Goal: Task Accomplishment & Management: Complete application form

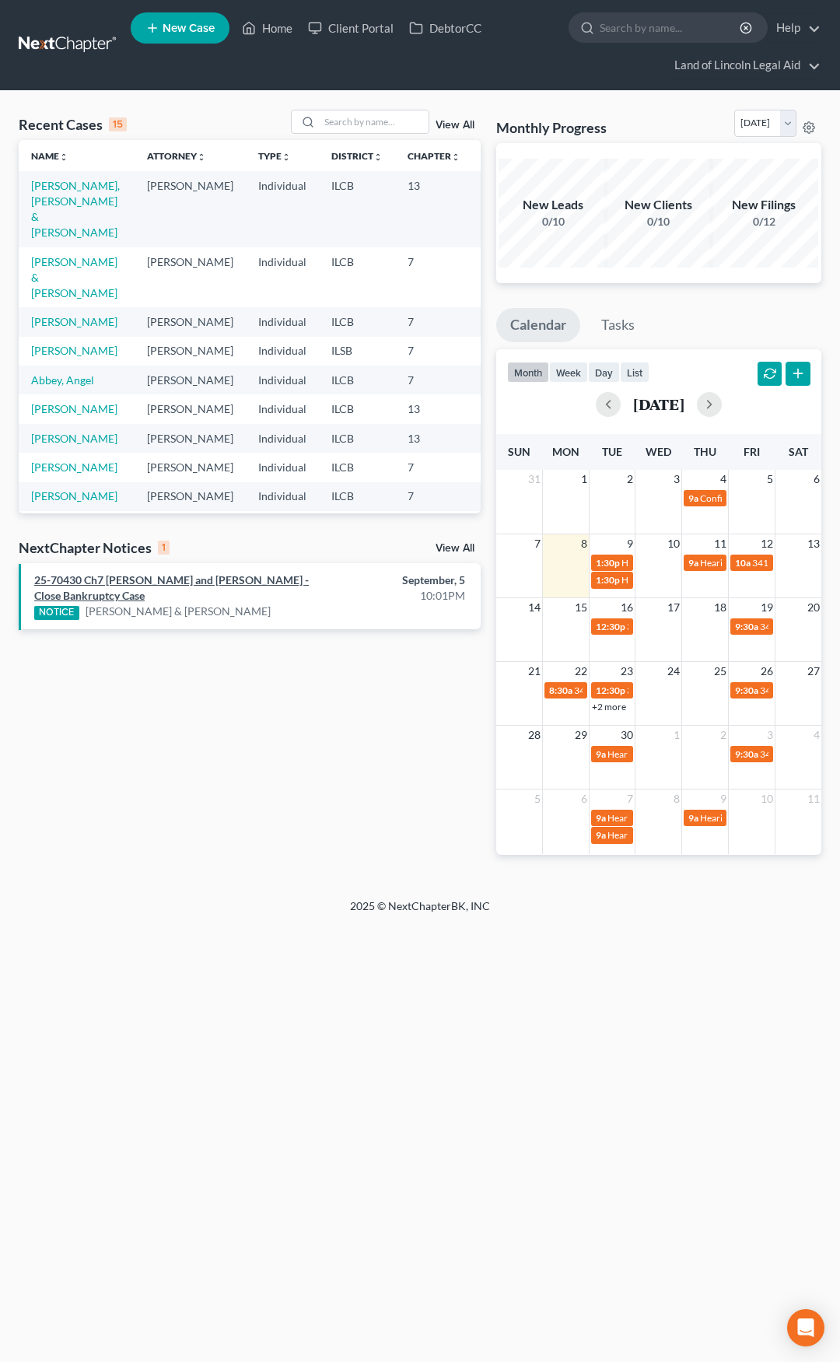
click at [237, 587] on link "25-70430 Ch7 [PERSON_NAME] and [PERSON_NAME] - Close Bankruptcy Case" at bounding box center [171, 587] width 275 height 29
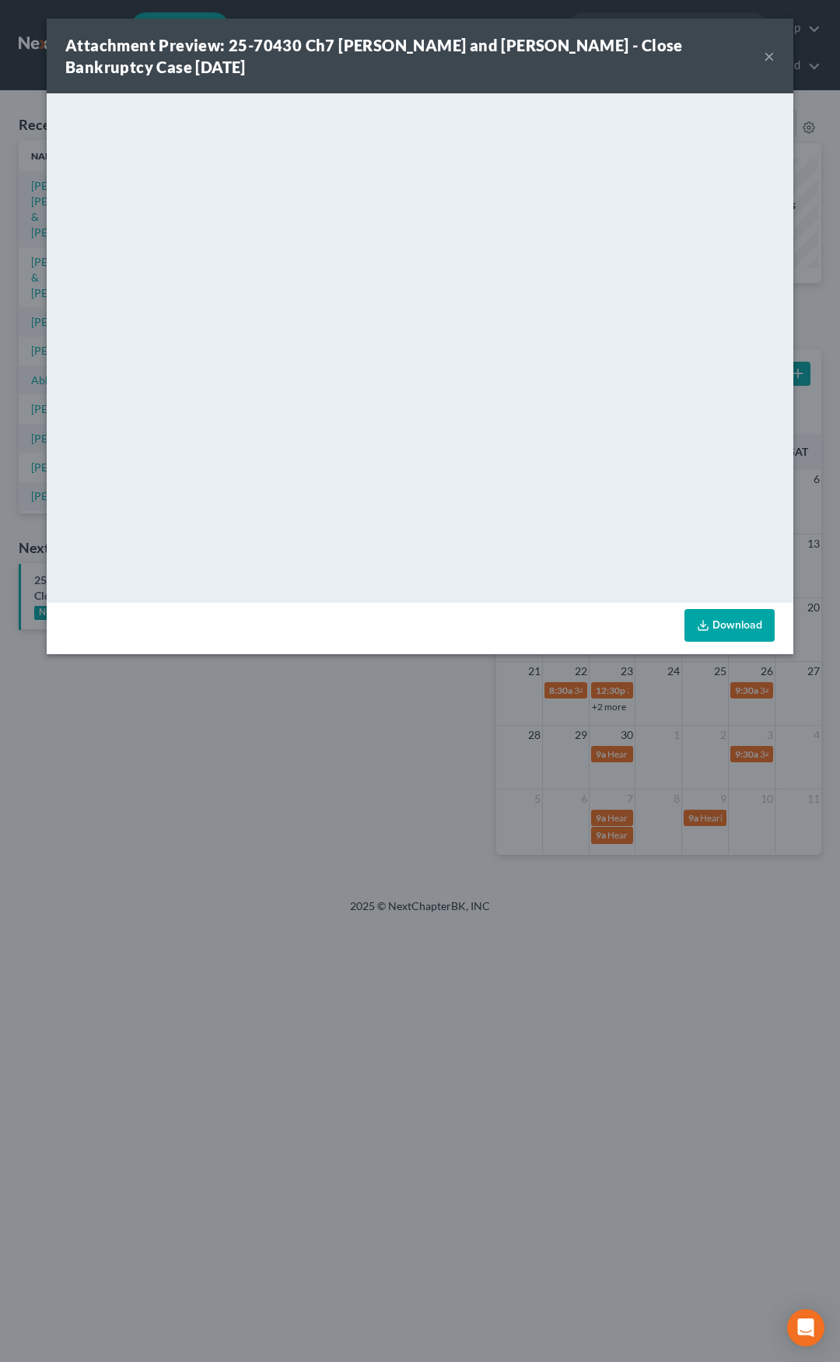
click at [767, 58] on button "×" at bounding box center [769, 56] width 11 height 19
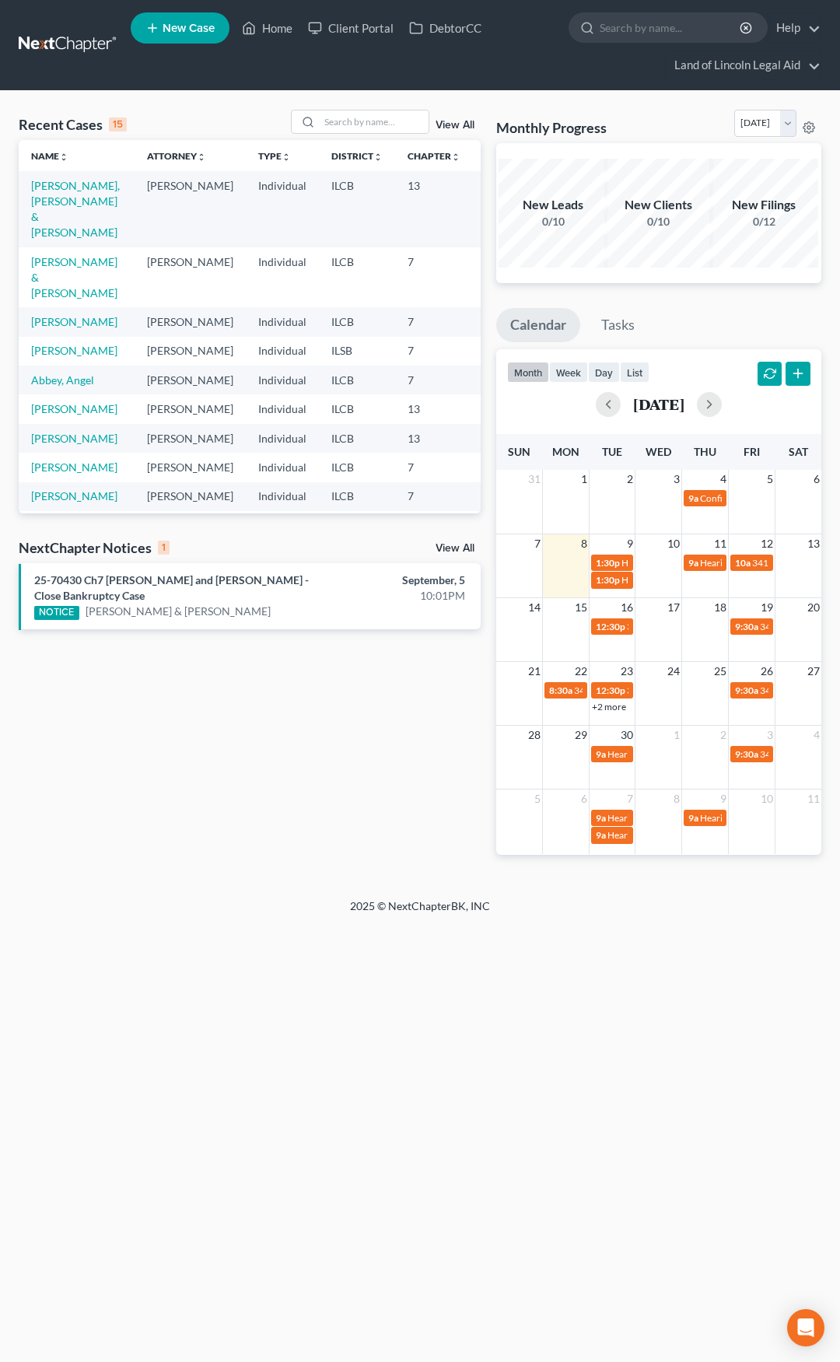
click at [58, 52] on link at bounding box center [69, 45] width 100 height 28
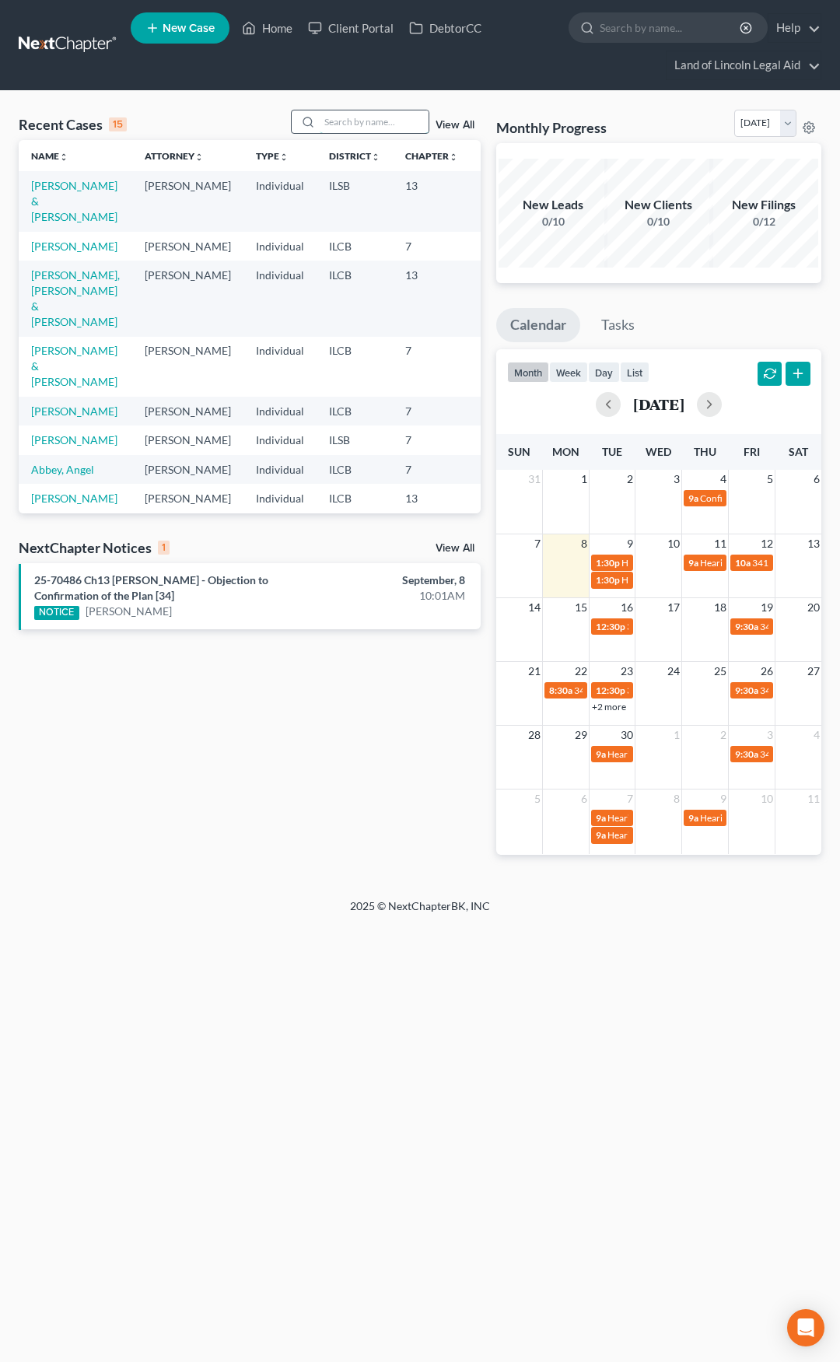
click at [374, 128] on input "search" at bounding box center [374, 121] width 109 height 23
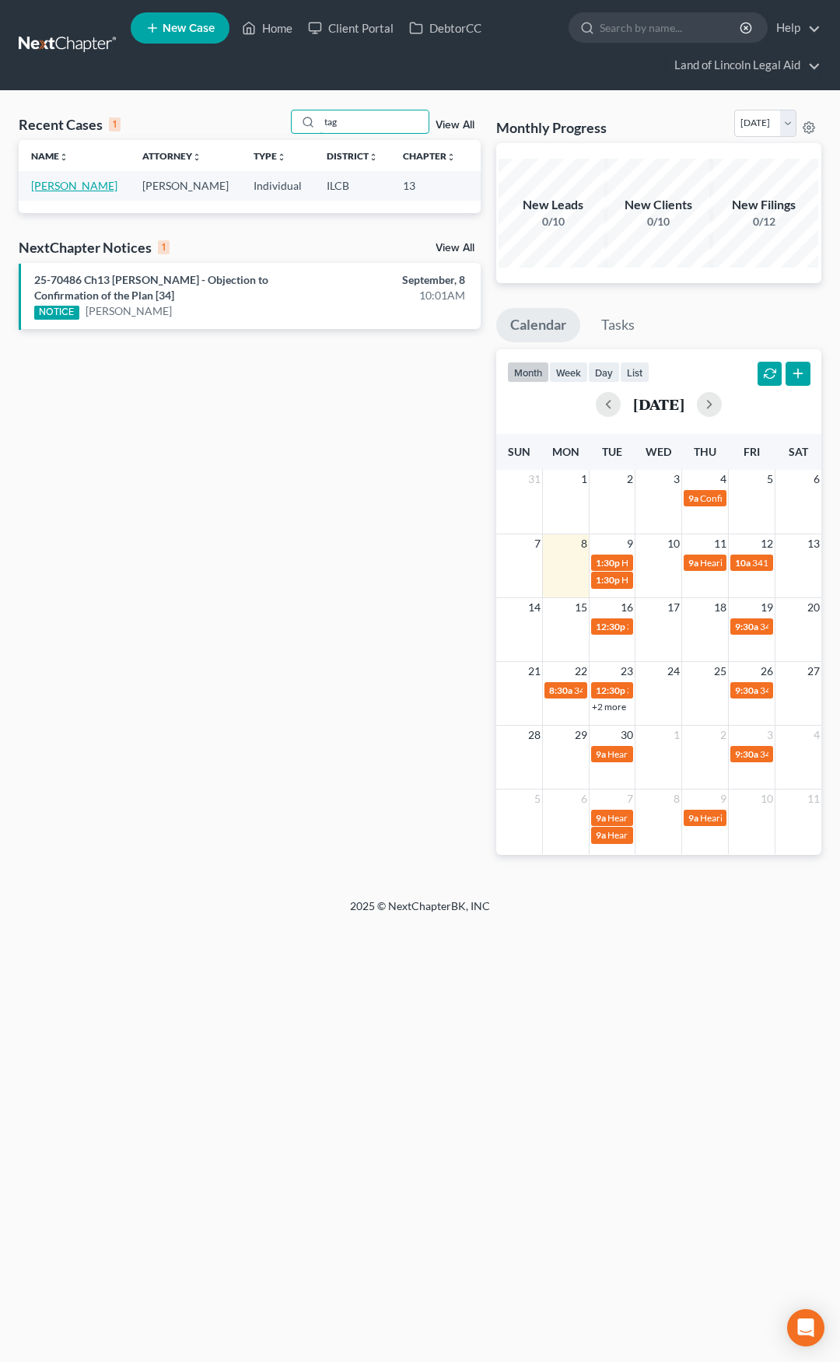
type input "tag"
click at [54, 188] on link "Taglioli, Ariann" at bounding box center [74, 185] width 86 height 13
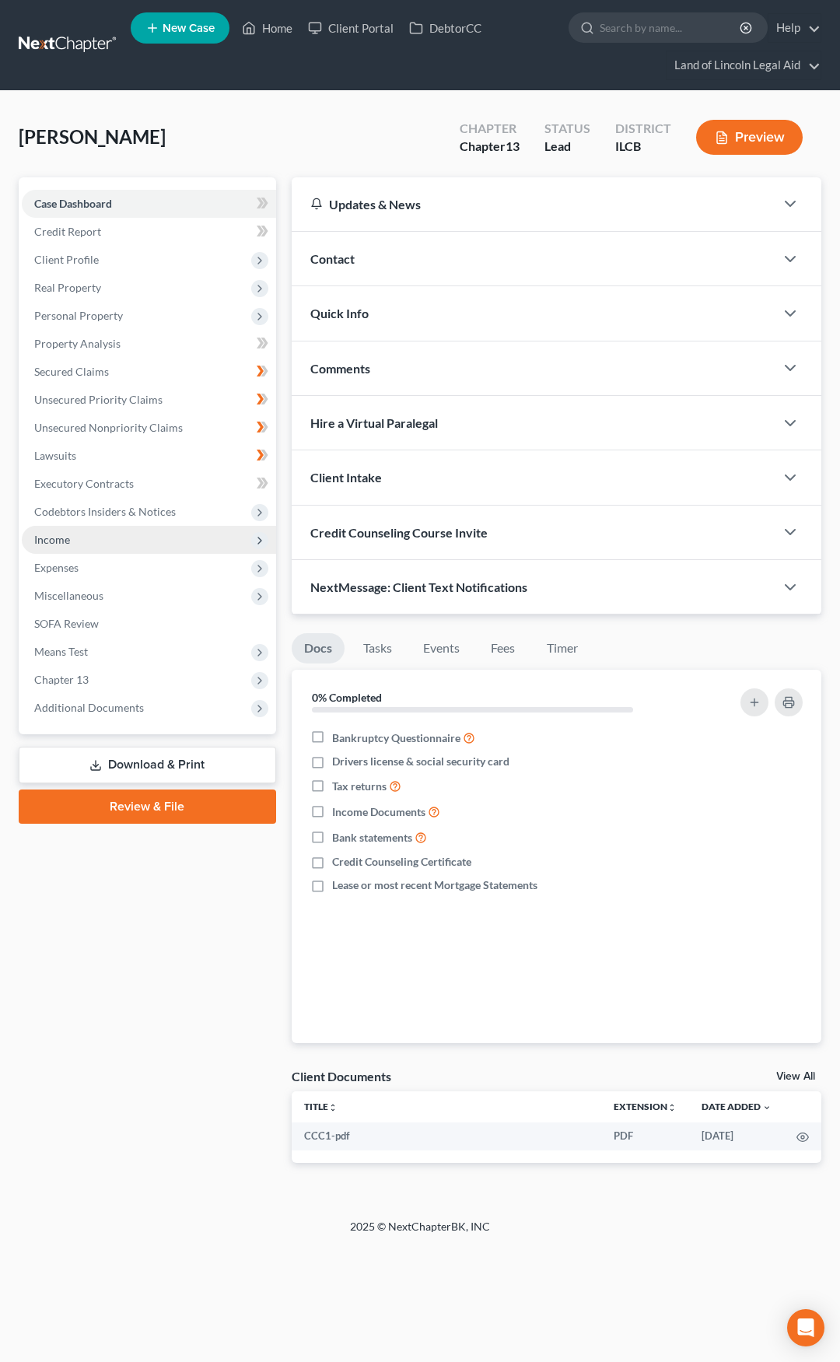
click at [166, 545] on span "Income" at bounding box center [149, 540] width 254 height 28
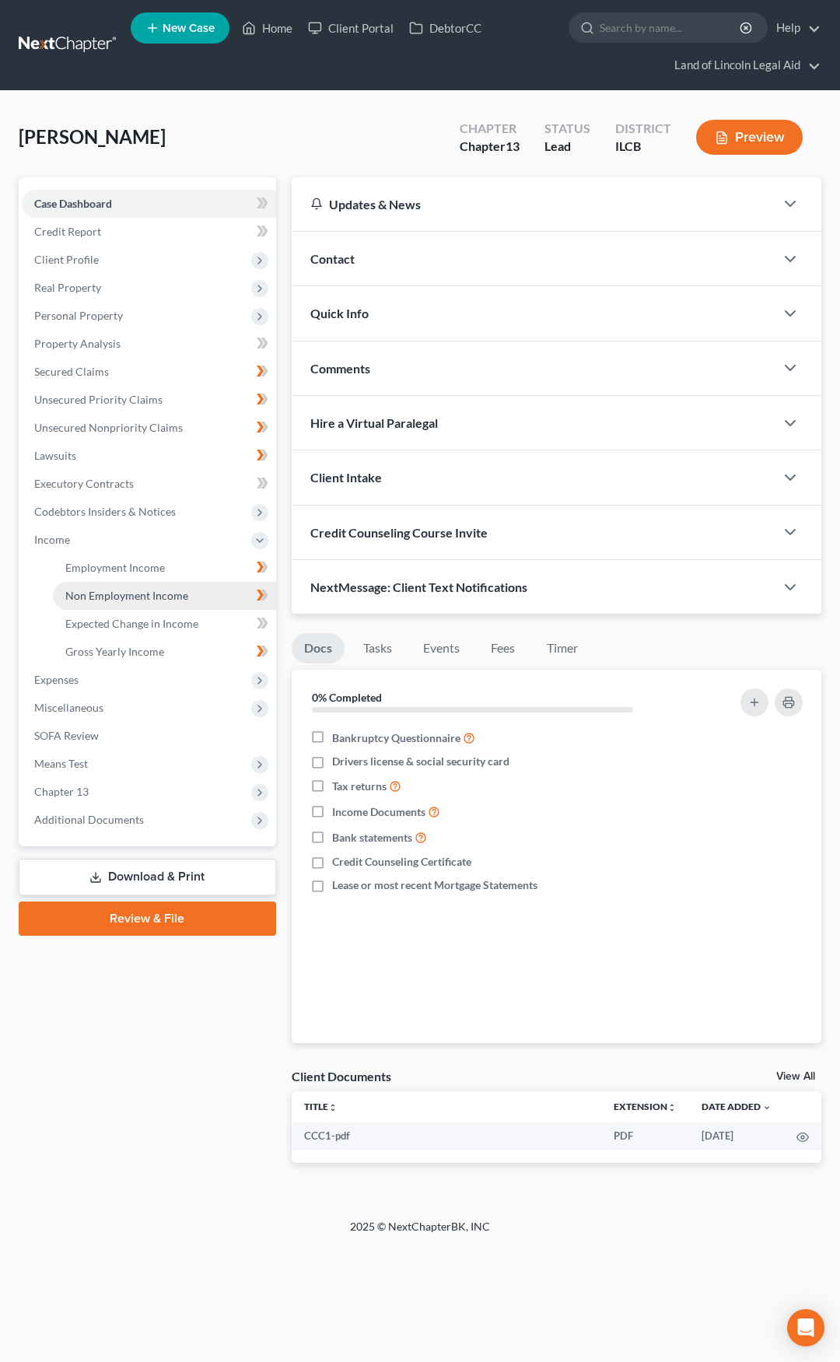
click at [165, 594] on span "Non Employment Income" at bounding box center [126, 595] width 123 height 13
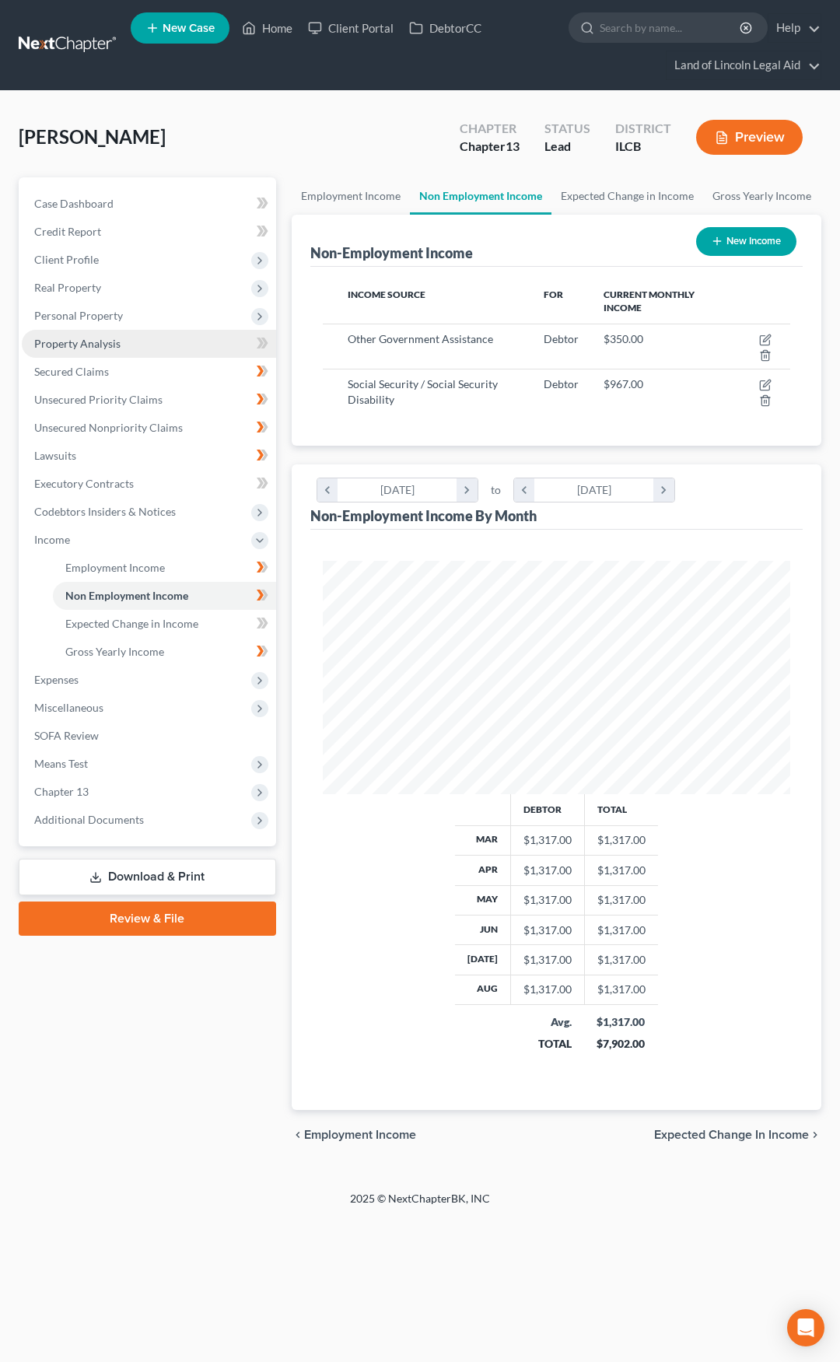
scroll to position [233, 499]
click at [732, 247] on button "New Income" at bounding box center [746, 241] width 100 height 29
select select "0"
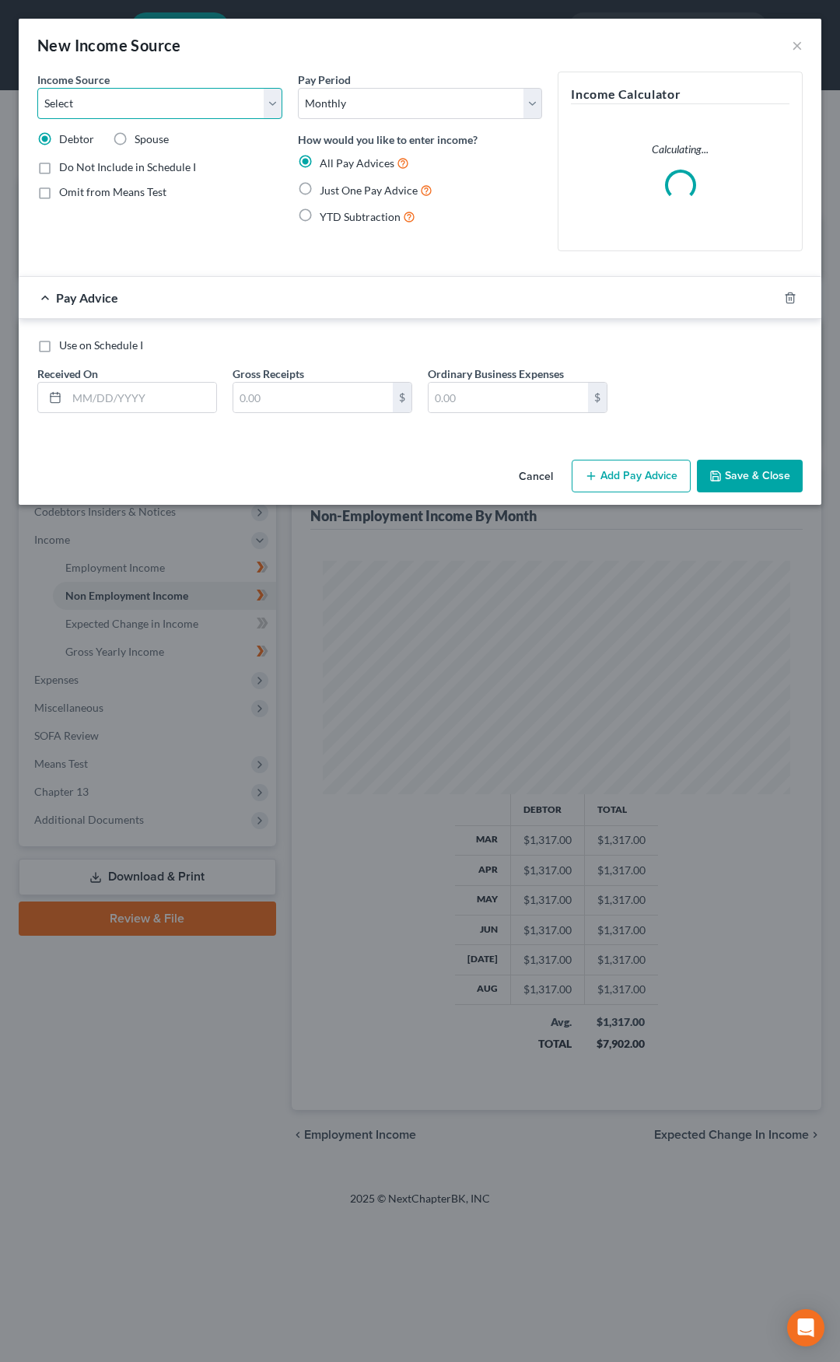
click at [187, 113] on select "Select Unemployment Disability (from employer) Pension Retirement Social Securi…" at bounding box center [159, 103] width 245 height 31
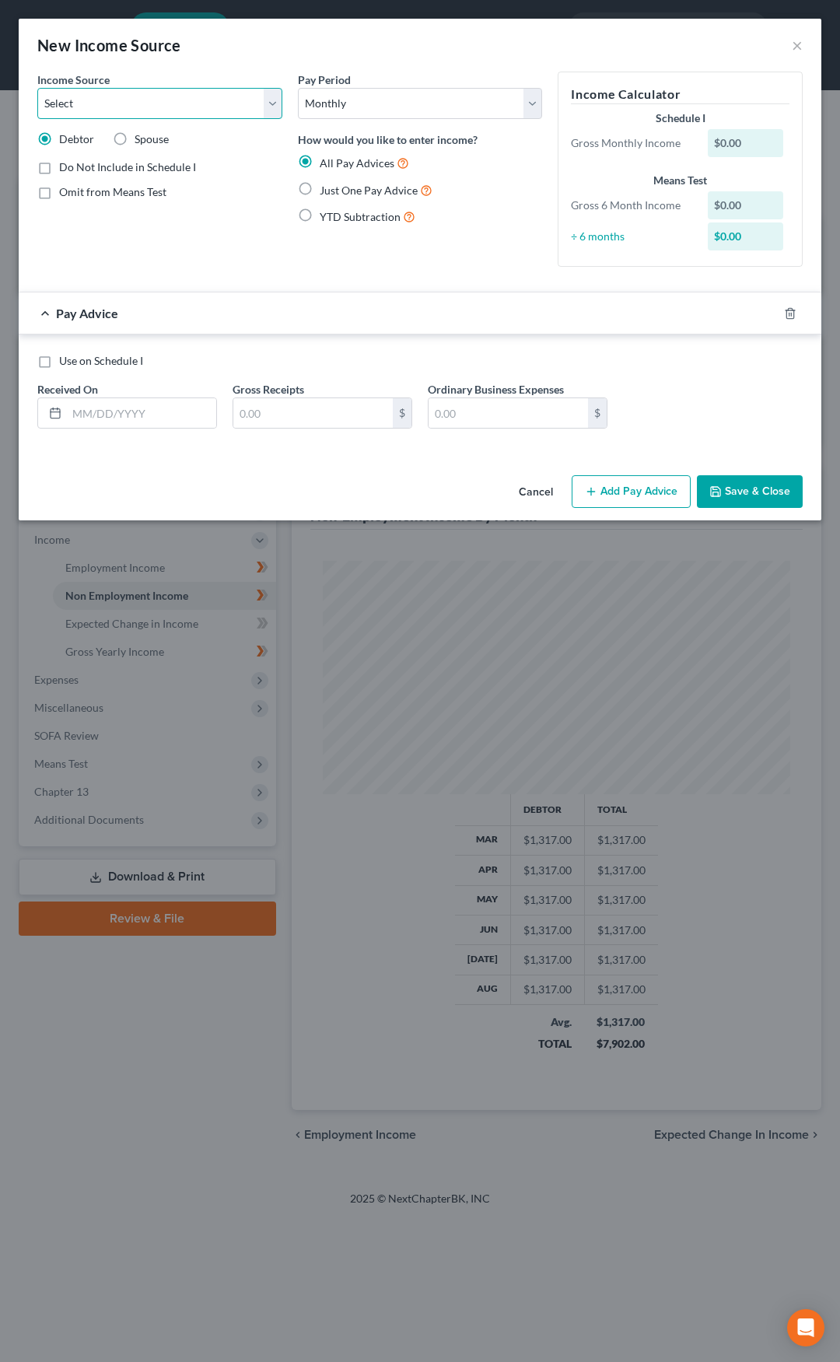
select select "4"
click at [37, 88] on select "Select Unemployment Disability (from employer) Pension Retirement Social Securi…" at bounding box center [159, 103] width 245 height 31
drag, startPoint x: 44, startPoint y: 225, endPoint x: 52, endPoint y: 224, distance: 8.6
click at [59, 225] on label "Show on Means Test for informational purposes only" at bounding box center [170, 228] width 223 height 33
click at [65, 223] on input "Show on Means Test for informational purposes only" at bounding box center [70, 217] width 10 height 10
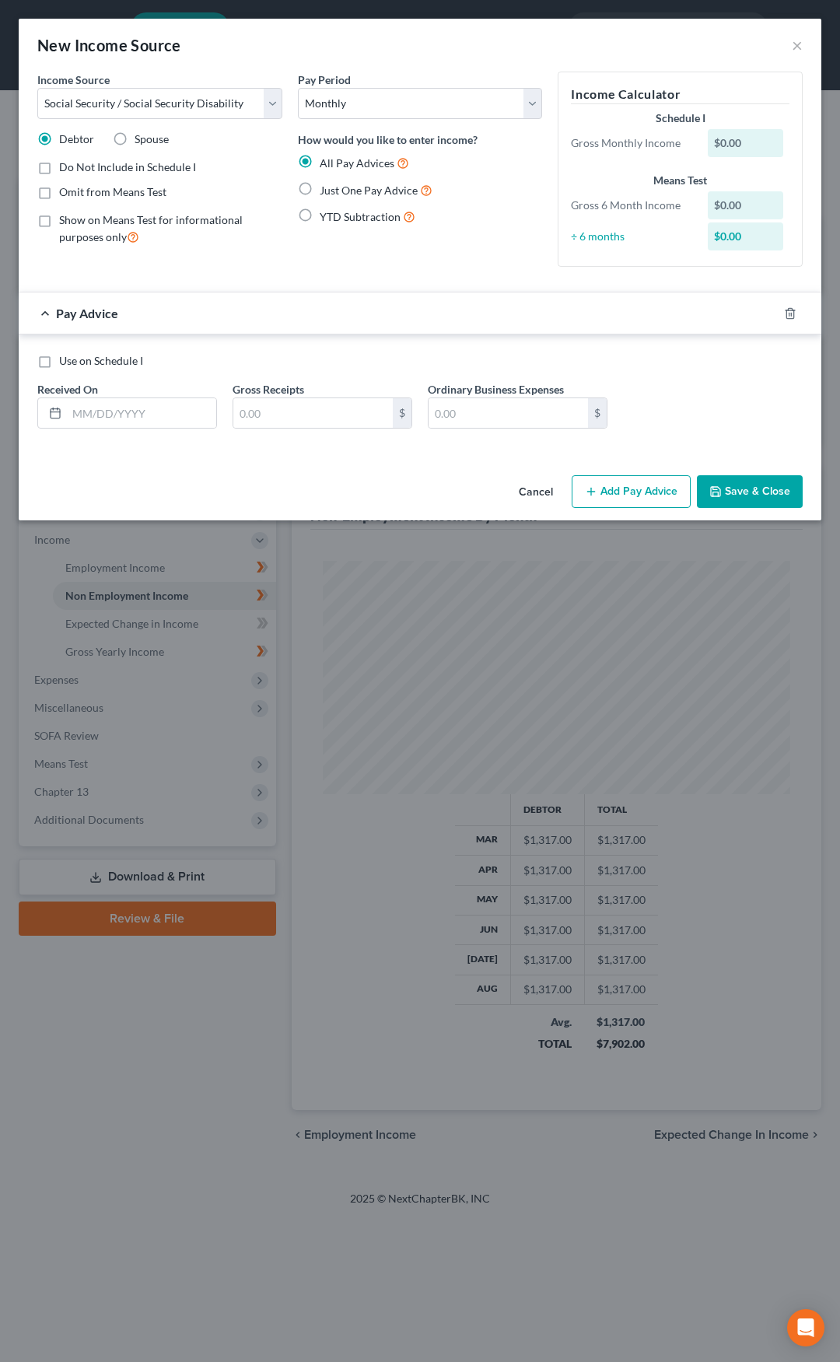
checkbox input "true"
click at [320, 187] on label "Just One Pay Advice" at bounding box center [376, 190] width 113 height 18
click at [326, 187] on input "Just One Pay Advice" at bounding box center [331, 186] width 10 height 10
radio input "true"
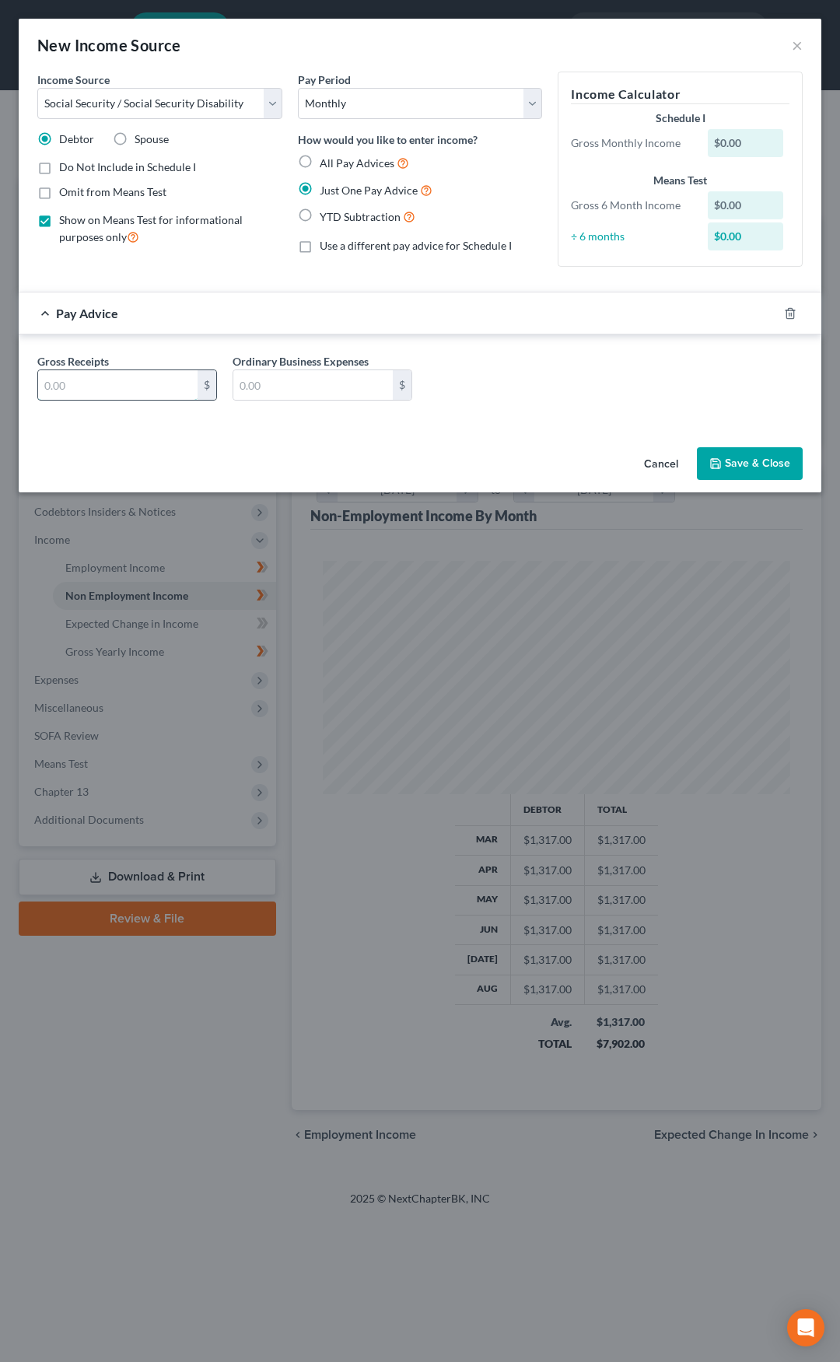
click at [109, 391] on input "text" at bounding box center [117, 385] width 159 height 30
type input "462"
click at [762, 473] on button "Save & Close" at bounding box center [750, 463] width 106 height 33
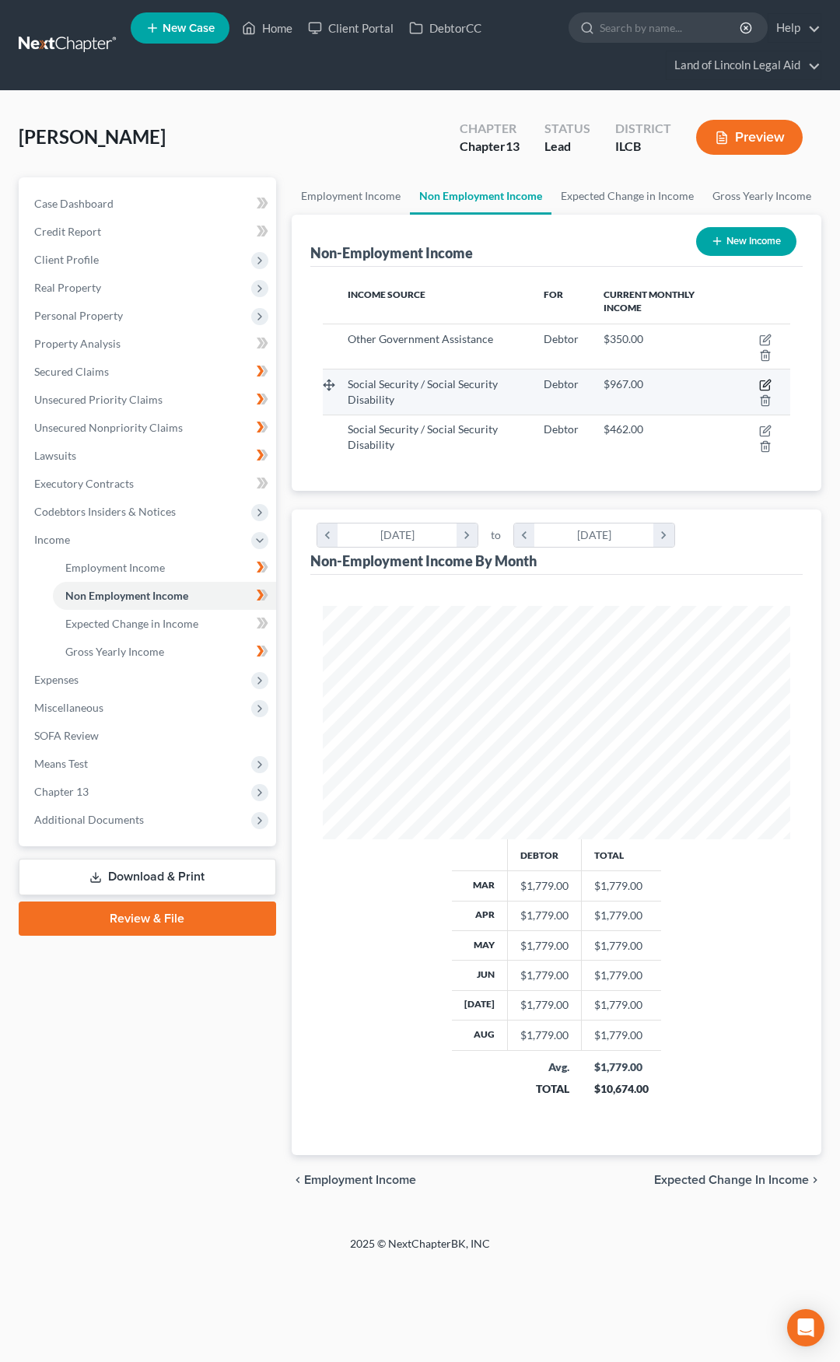
click at [766, 384] on icon "button" at bounding box center [765, 385] width 12 height 12
select select "4"
select select "0"
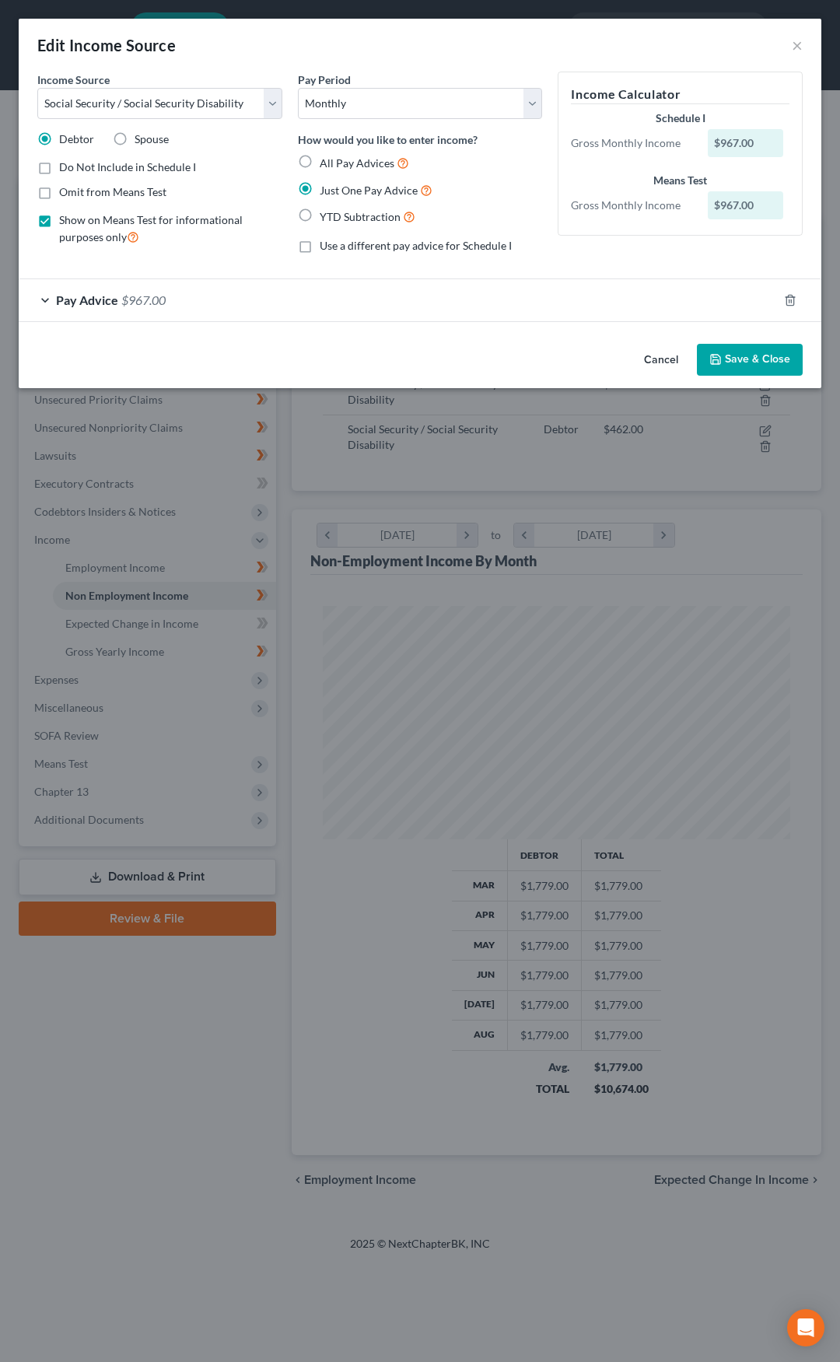
click at [656, 365] on button "Cancel" at bounding box center [661, 360] width 59 height 31
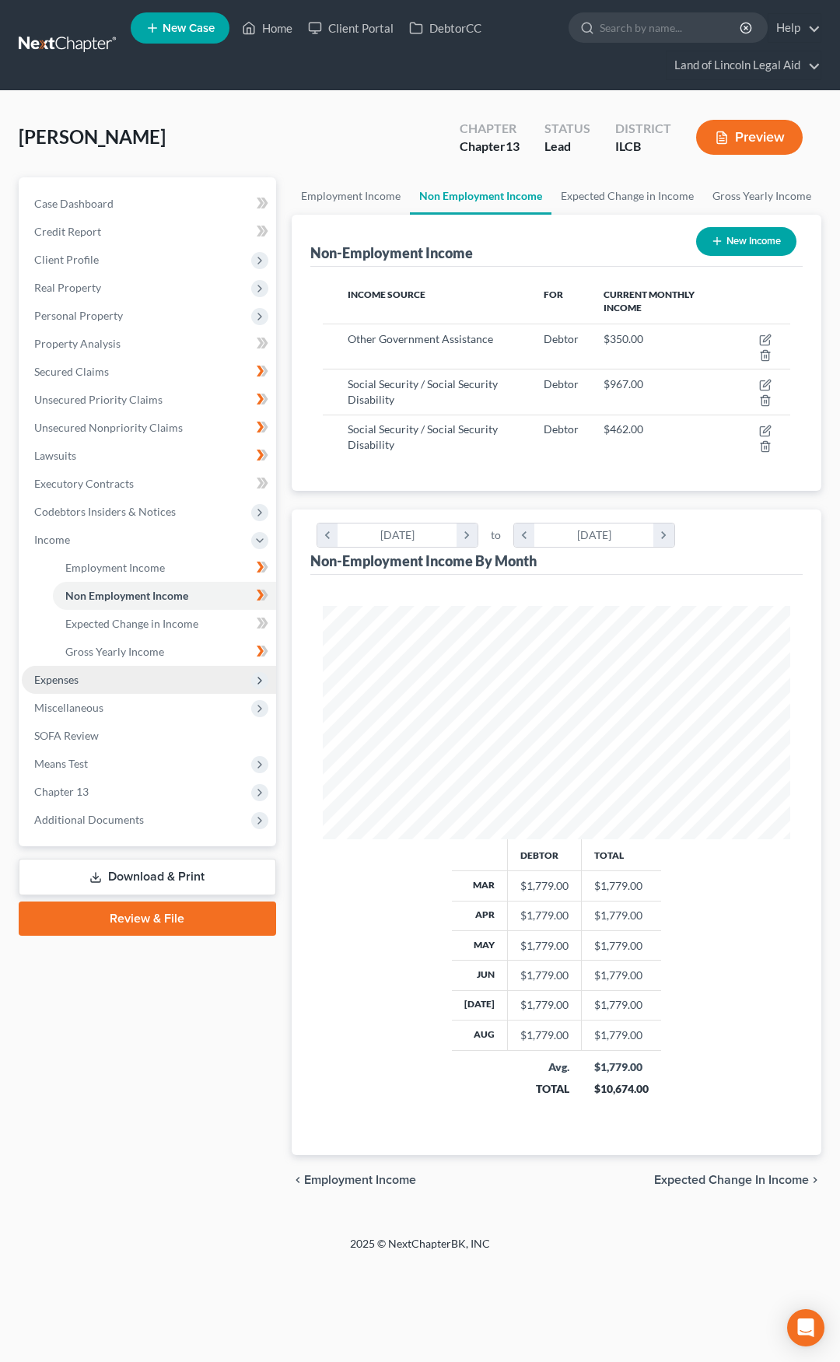
click at [163, 685] on span "Expenses" at bounding box center [149, 680] width 254 height 28
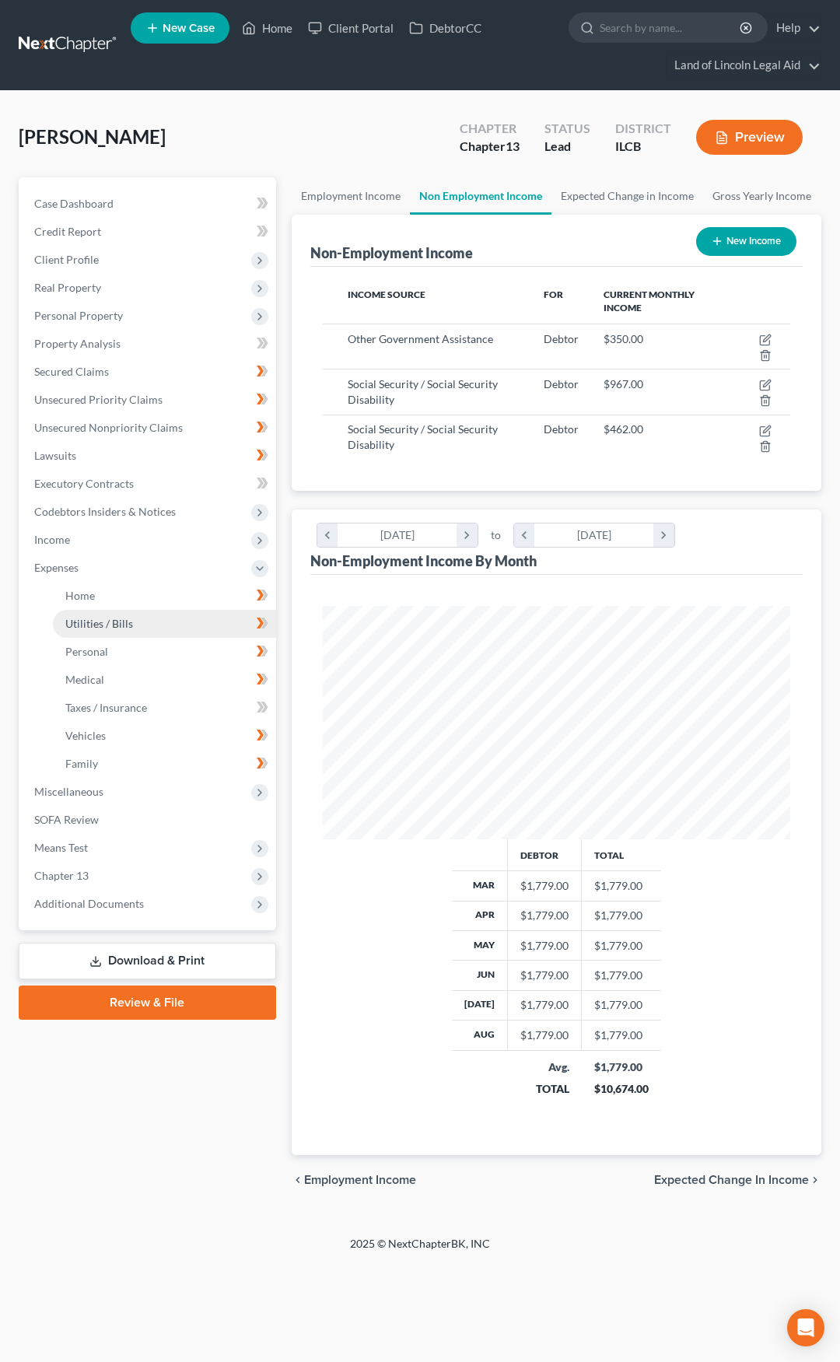
click at [144, 636] on link "Utilities / Bills" at bounding box center [164, 624] width 223 height 28
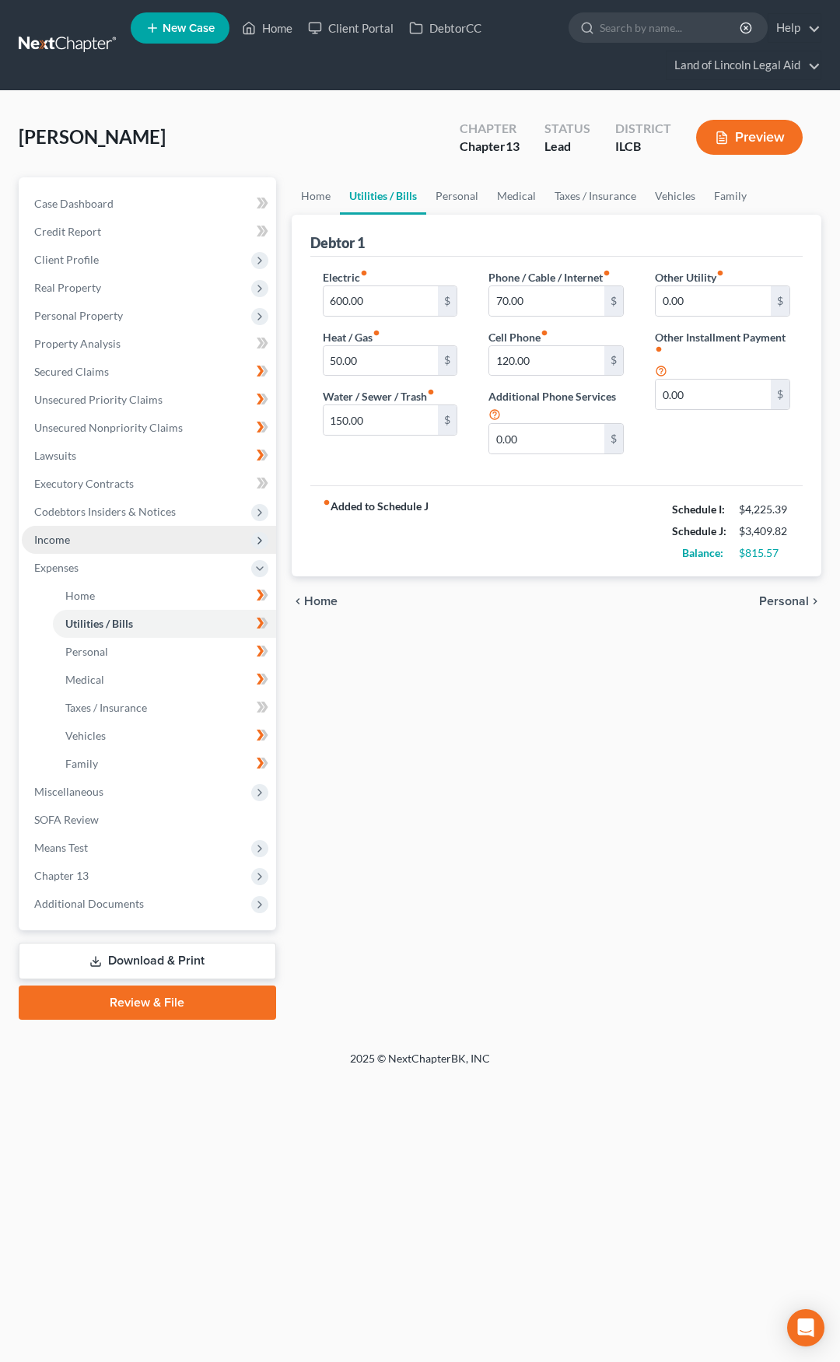
click at [103, 537] on span "Income" at bounding box center [149, 540] width 254 height 28
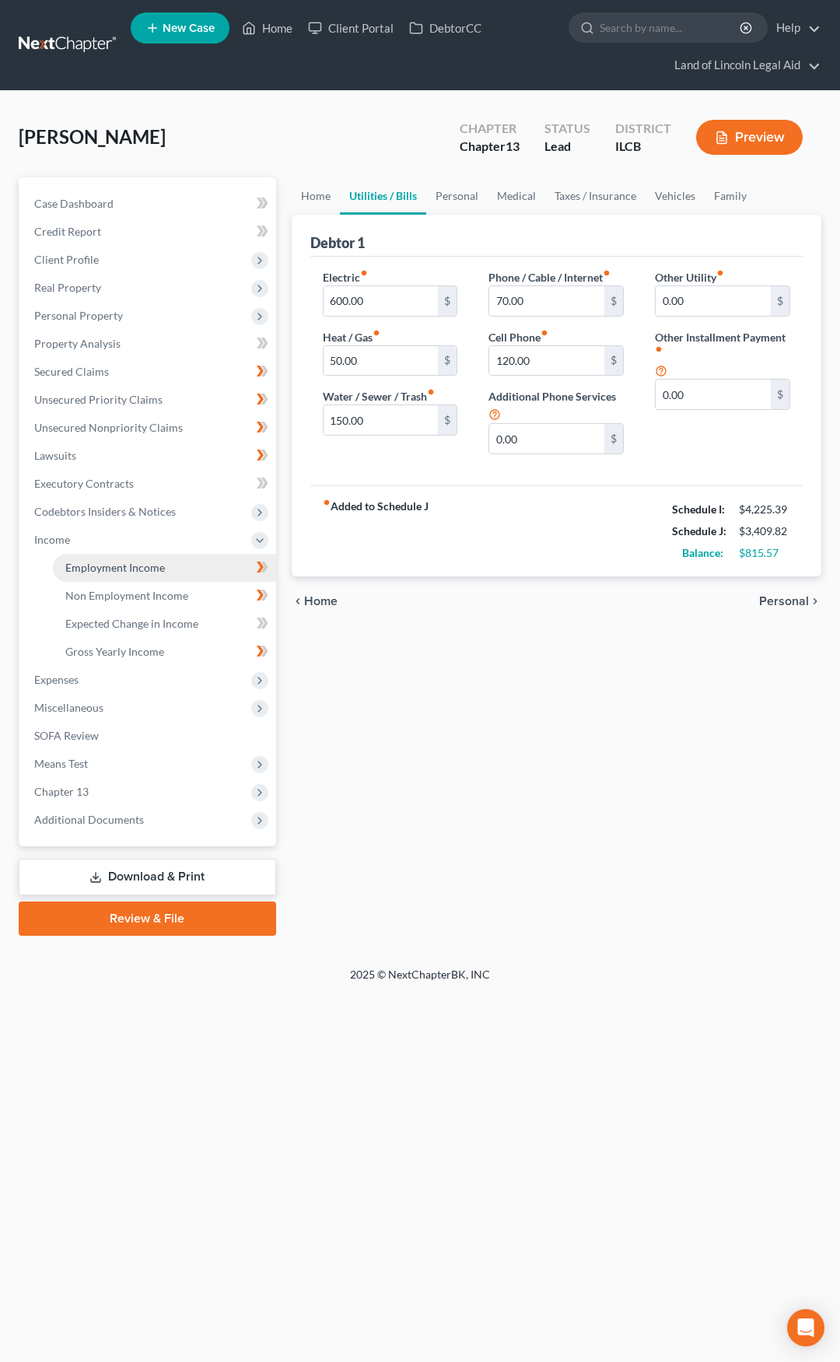
click at [114, 571] on span "Employment Income" at bounding box center [115, 567] width 100 height 13
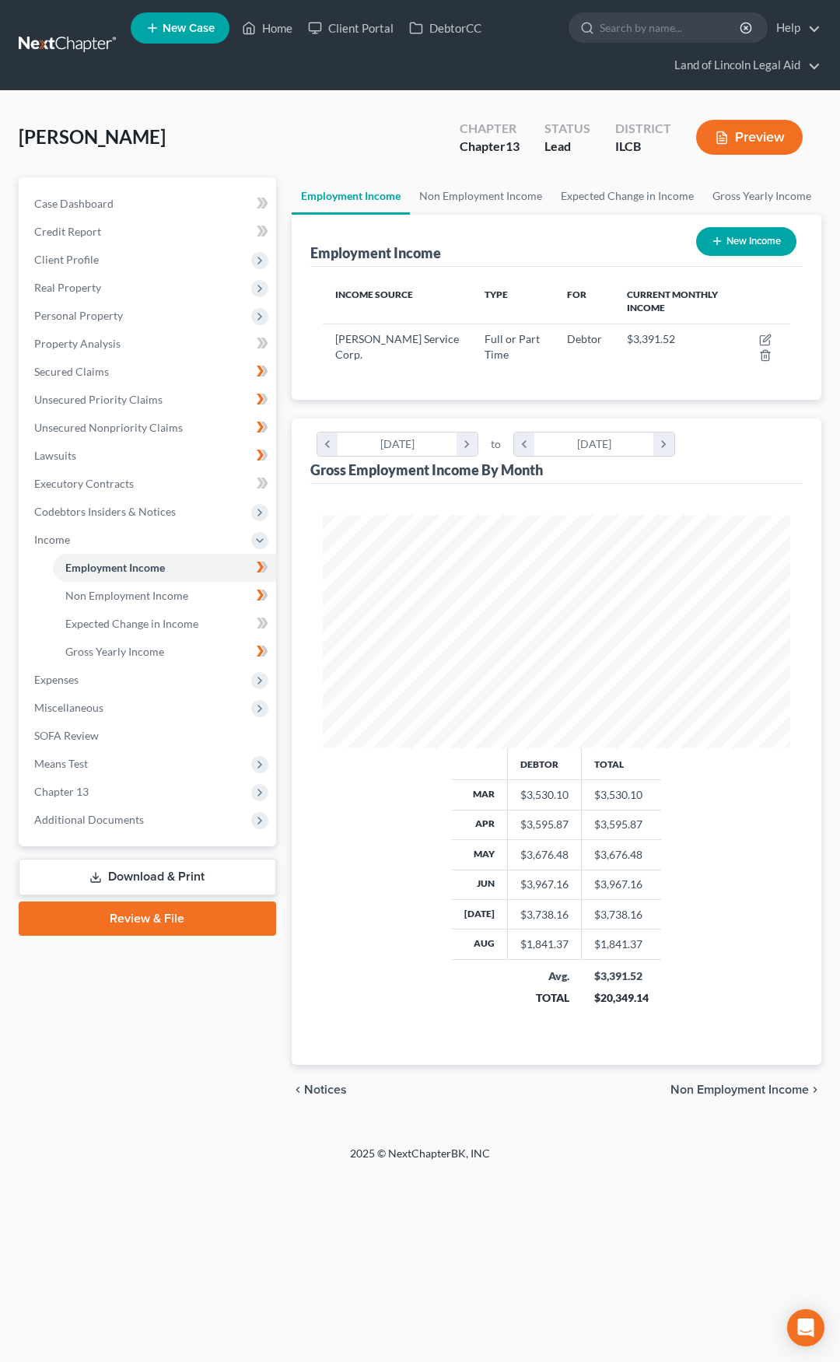
scroll to position [233, 499]
click at [762, 340] on icon "button" at bounding box center [765, 340] width 12 height 12
select select "0"
select select "14"
select select "1"
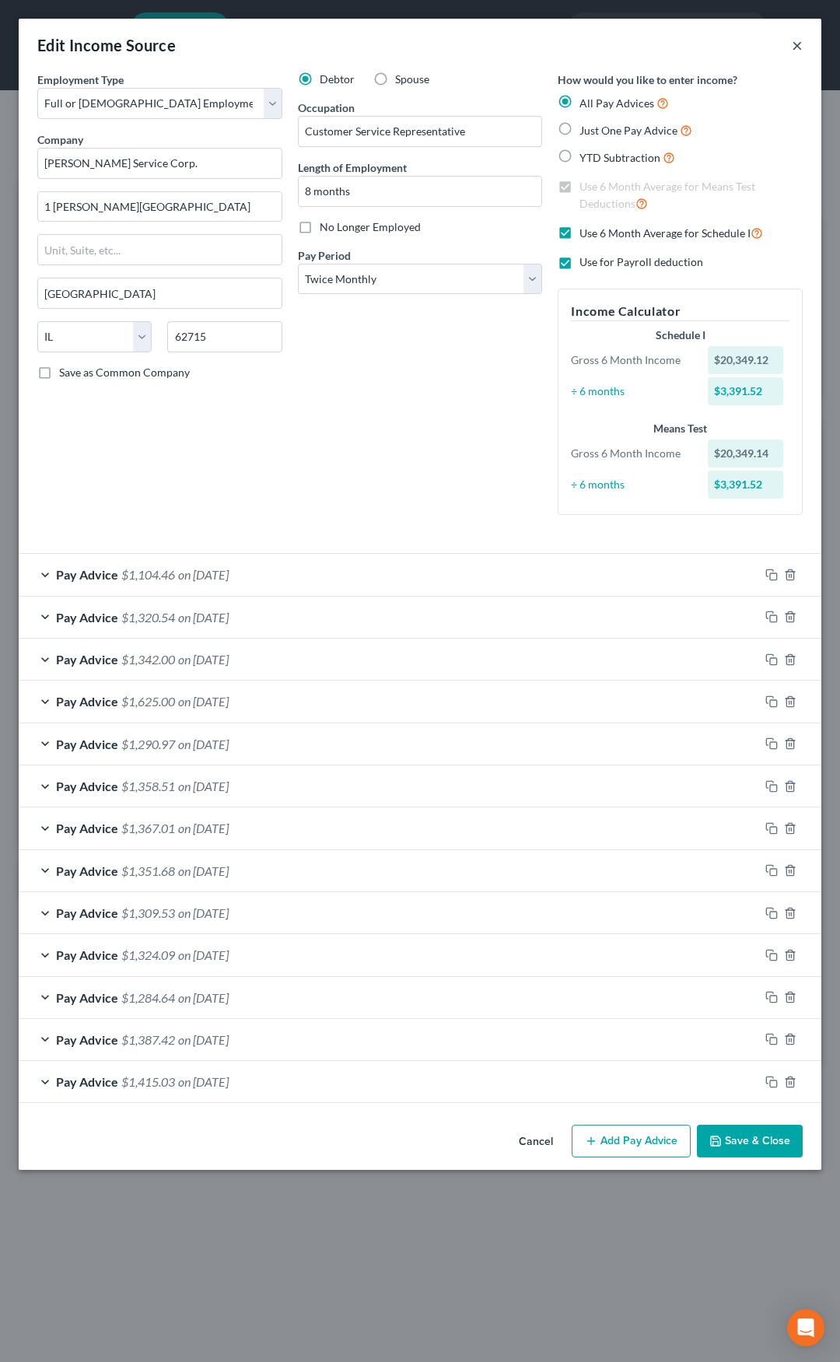
click at [797, 44] on button "×" at bounding box center [797, 45] width 11 height 19
